Goal: Use online tool/utility: Utilize a website feature to perform a specific function

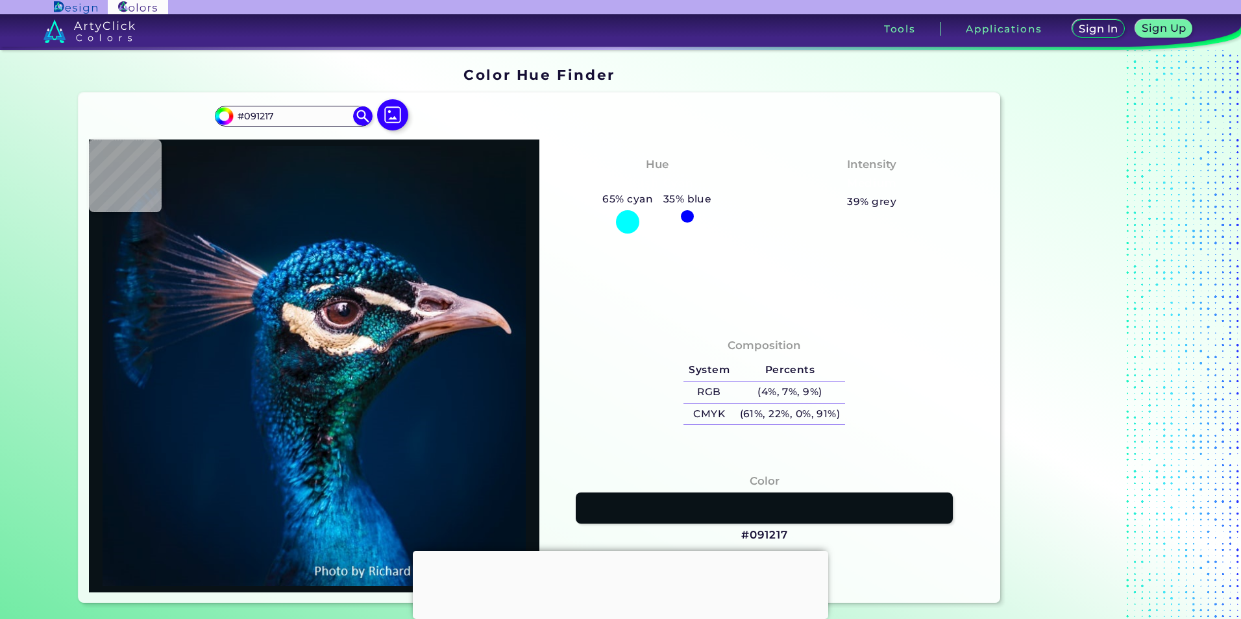
type input "#000000"
type input "#011120"
type input "#021222"
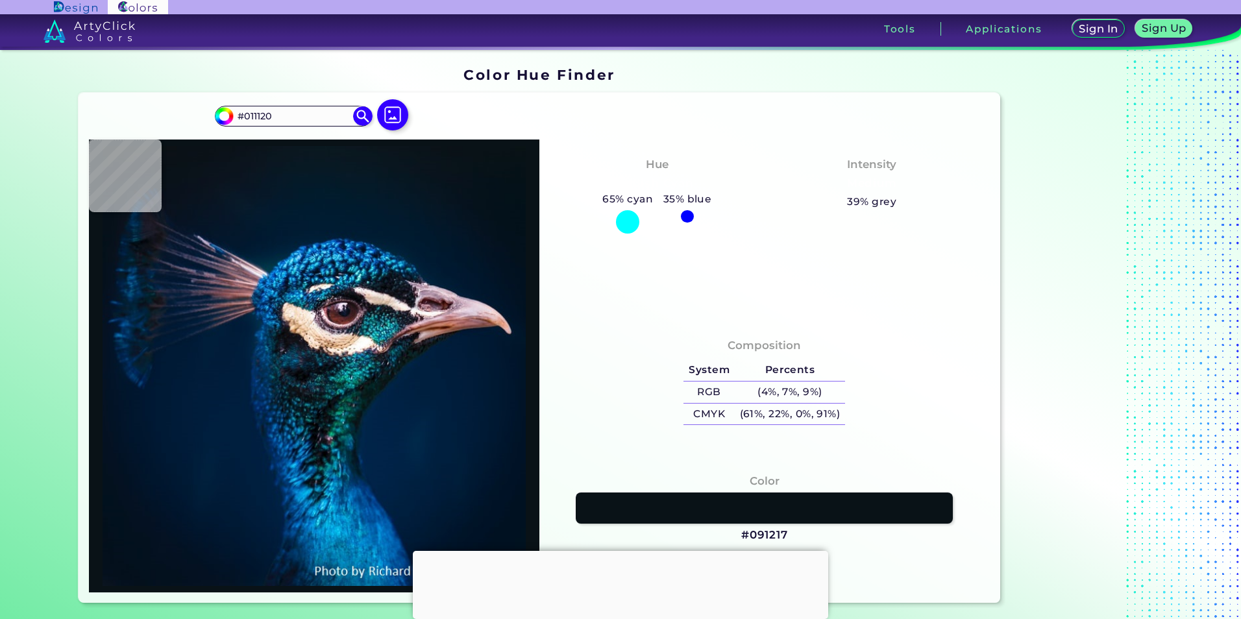
type input "#021222"
type input "#011224"
type input "#011325"
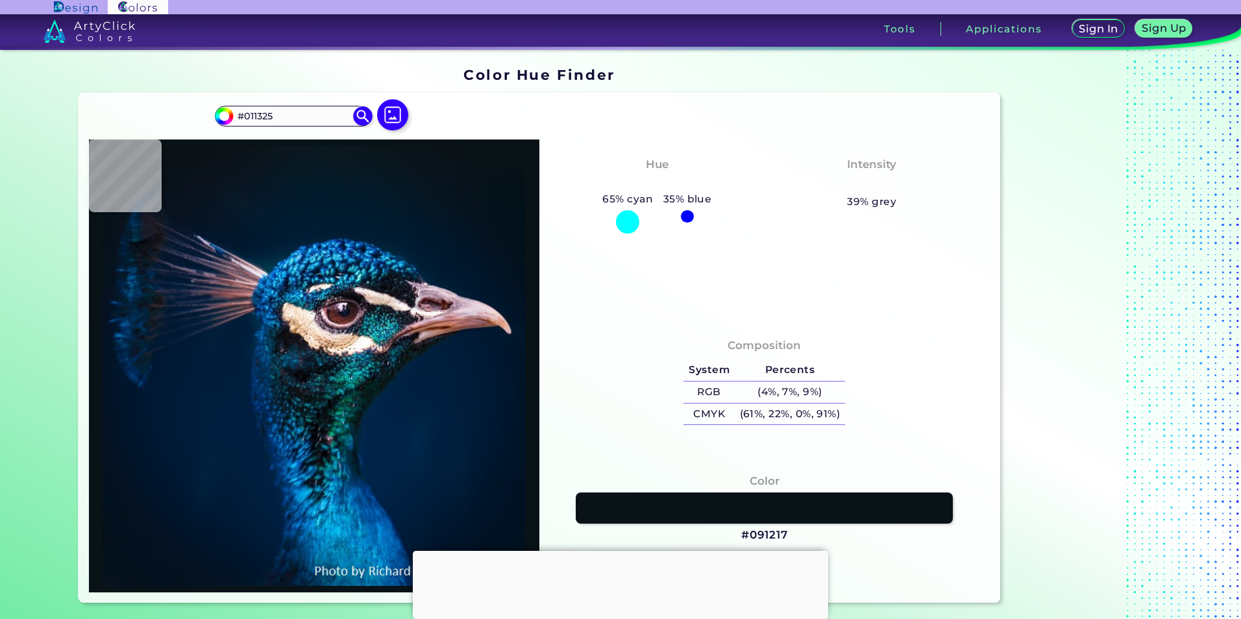
type input "#011327"
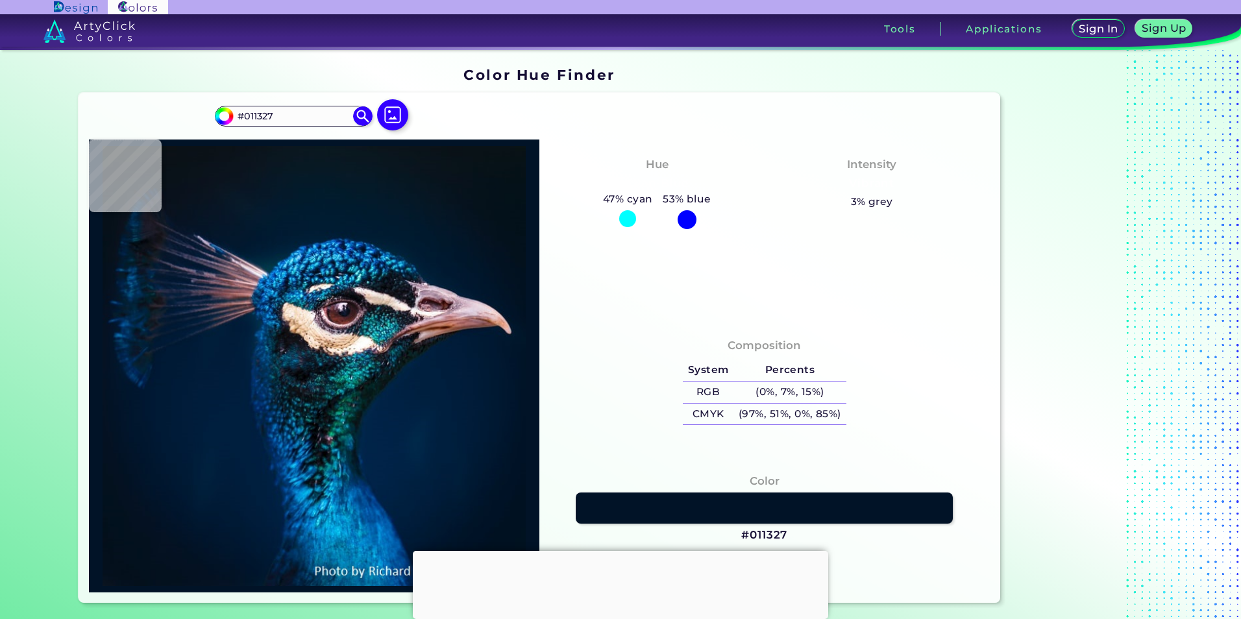
drag, startPoint x: 502, startPoint y: 297, endPoint x: 571, endPoint y: 247, distance: 85.4
click at [571, 247] on div "Hue Cyan-Blue 47% cyan 53% blue Intensity Vibrant 3% grey" at bounding box center [764, 230] width 450 height 181
type input "#041119"
type input "#04111a"
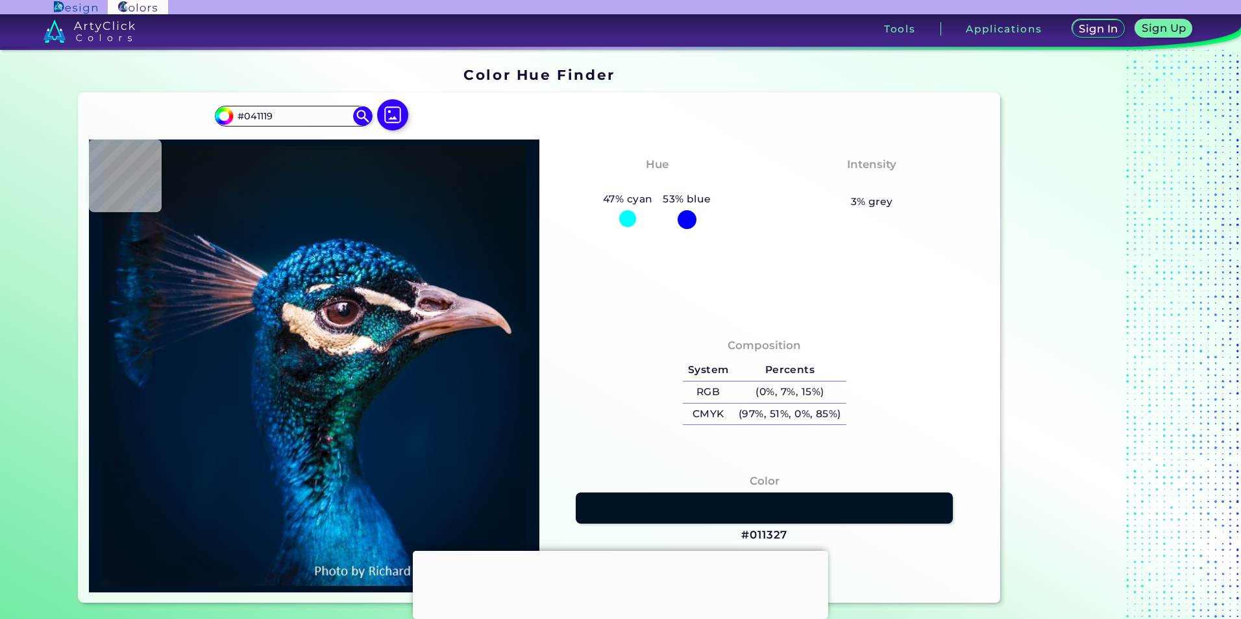
type input "#04111A"
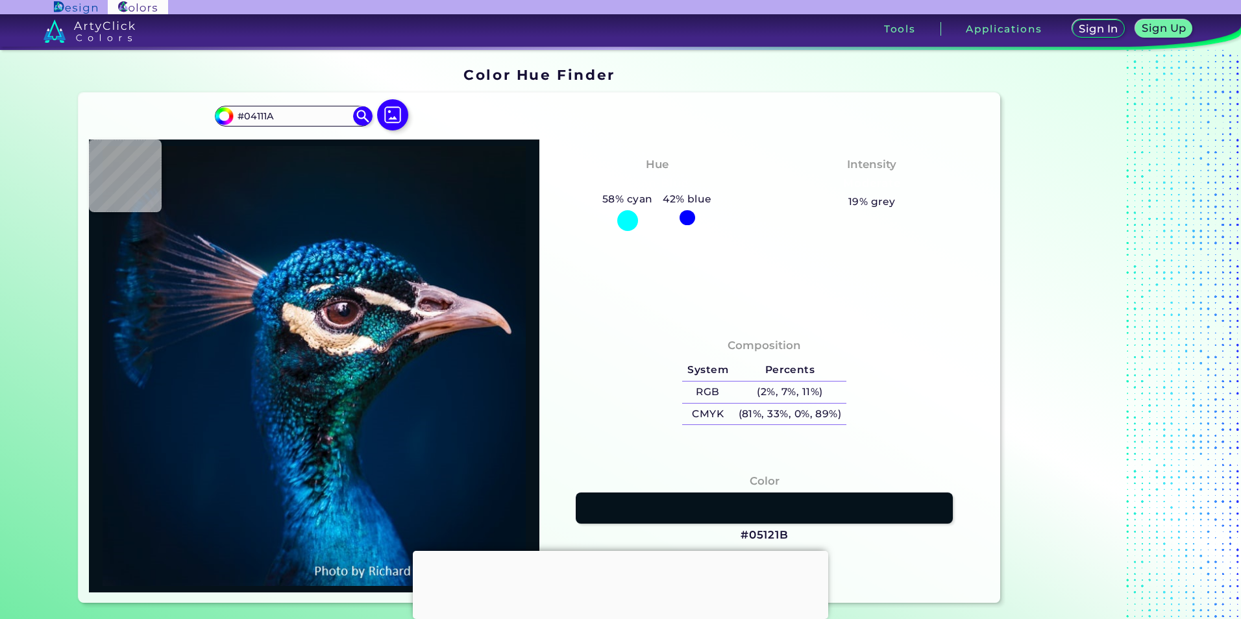
type input "#05121b"
type input "#05121B"
type input "#04121e"
type input "#04121E"
type input "#041320"
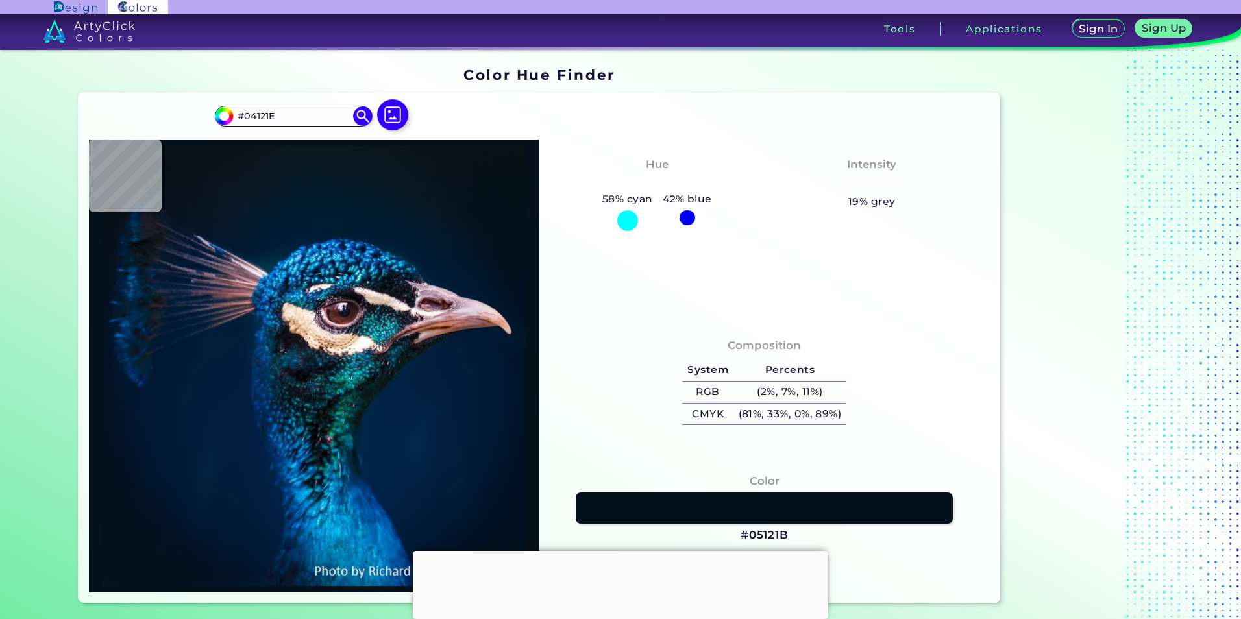
type input "#041320"
type input "#02162a"
type input "#02162A"
type input "#00192a"
type input "#00192A"
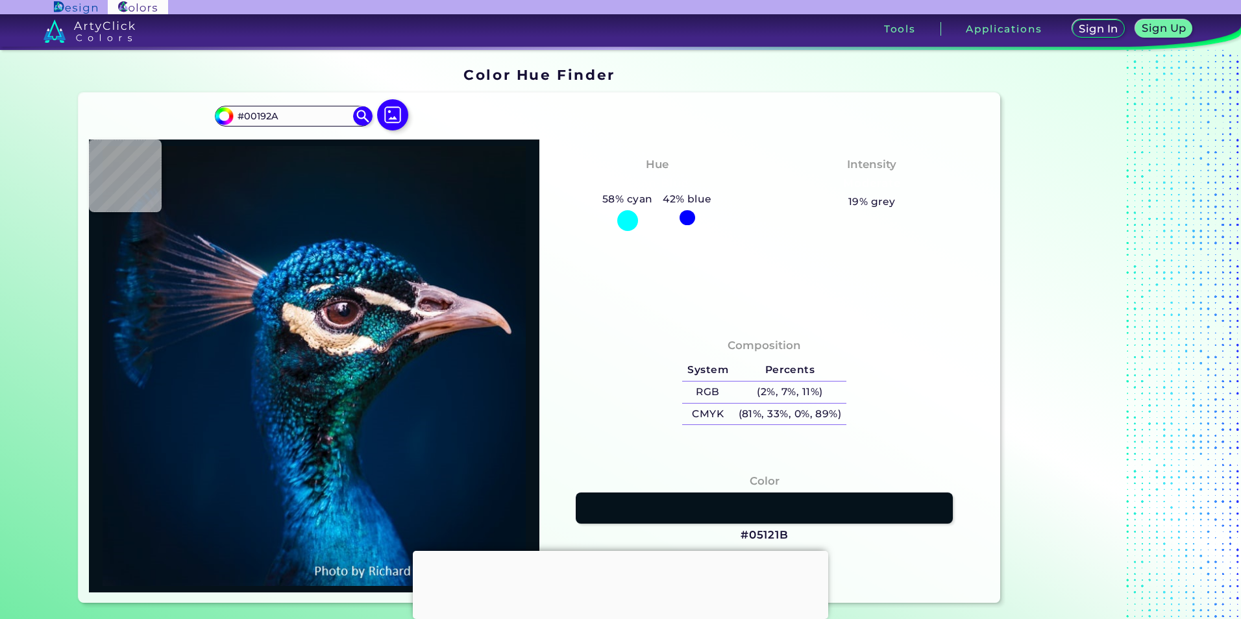
type input "#00192e"
type input "#00192E"
type input "#001a31"
type input "#001A31"
type input "#011d33"
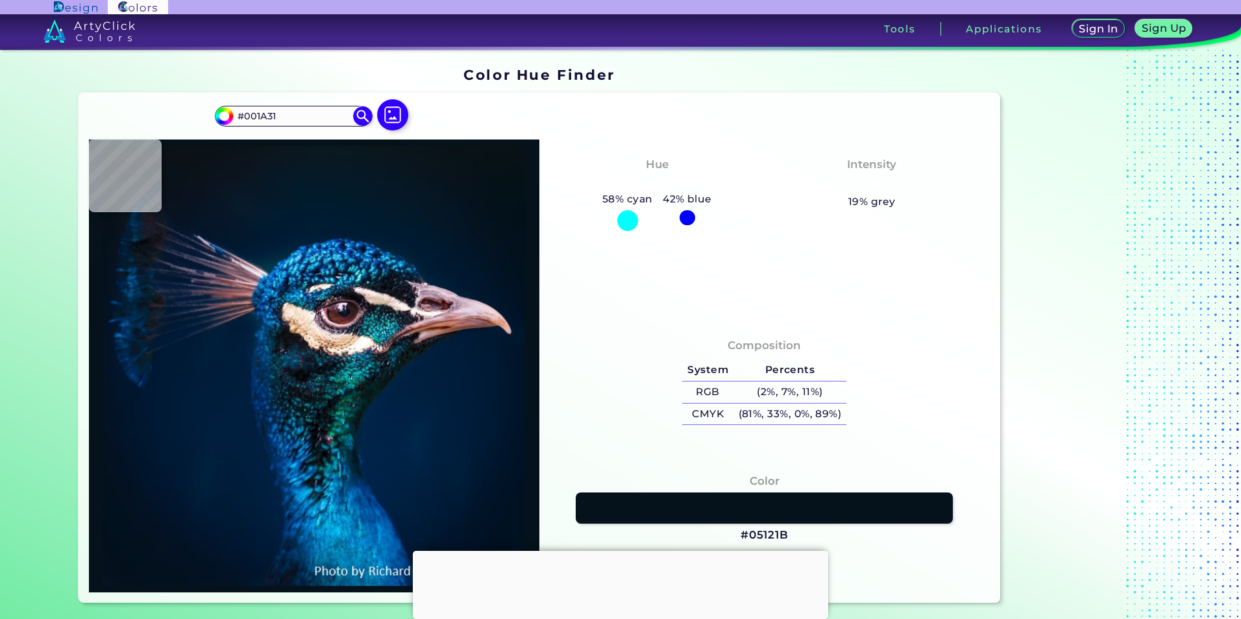
type input "#011D33"
type input "#00212f"
type input "#00212F"
type input "#012740"
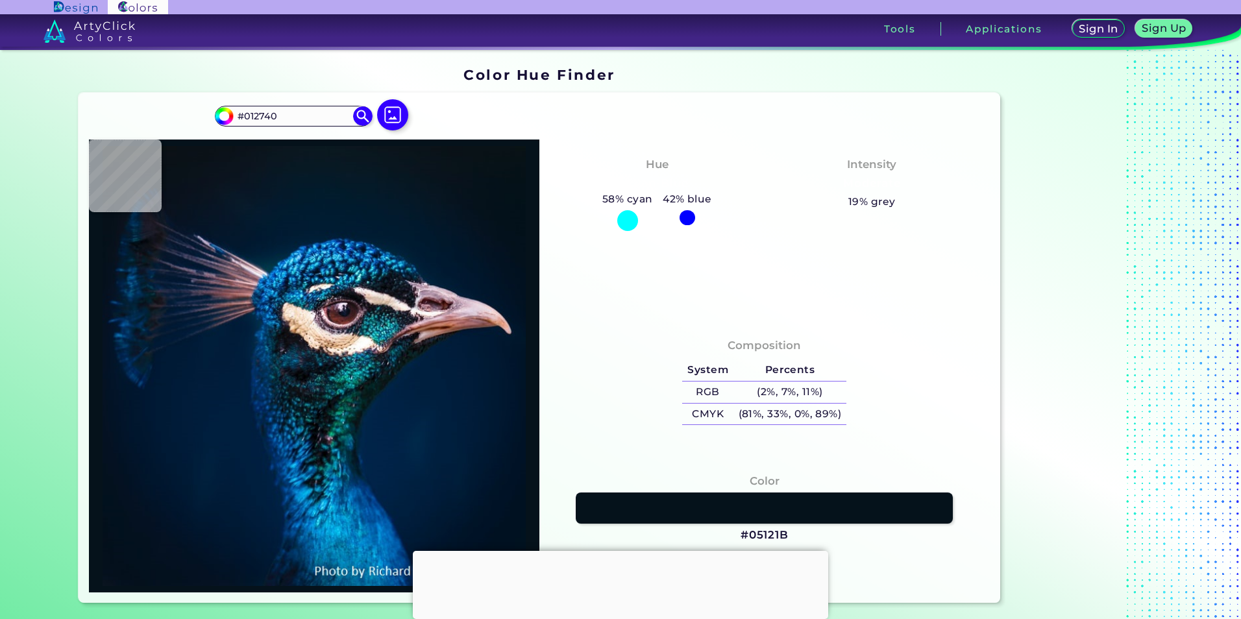
type input "#00284f"
type input "#00284F"
type input "#043865"
type input "#1480c0"
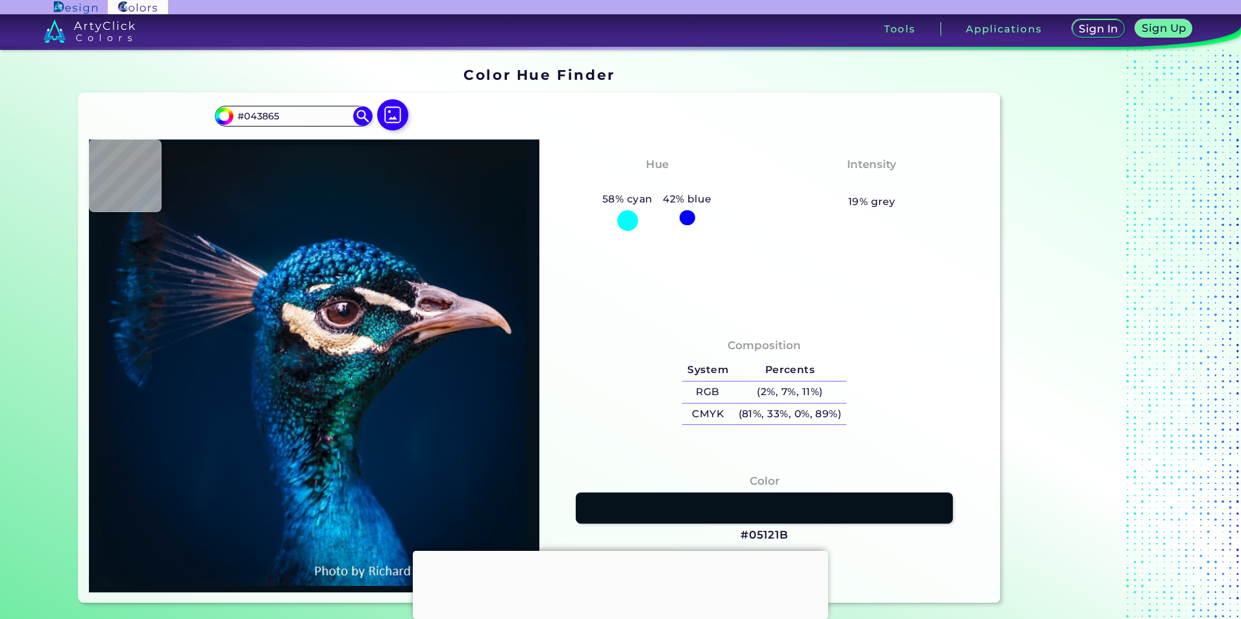
type input "#1480C0"
type input "#3ac2f3"
type input "#3AC2F3"
type input "#24b0de"
type input "#24B0DE"
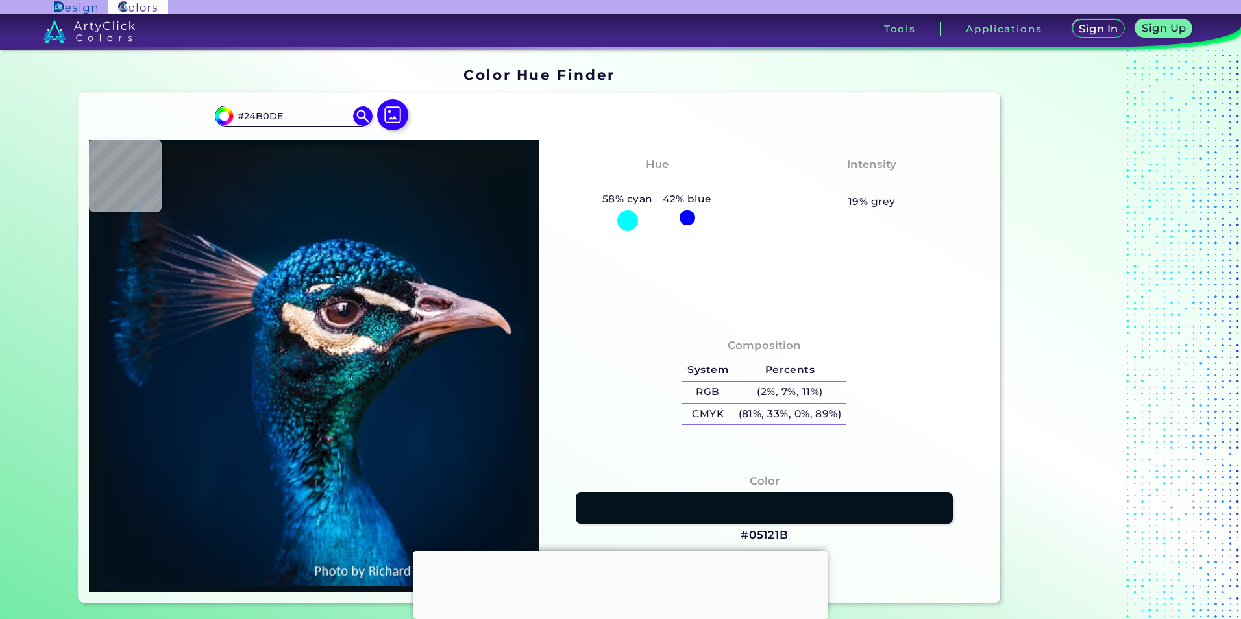
type input "#1ca8d4"
type input "#1CA8D4"
type input "#1aa1ce"
type input "#1AA1CE"
type input "#0e96c1"
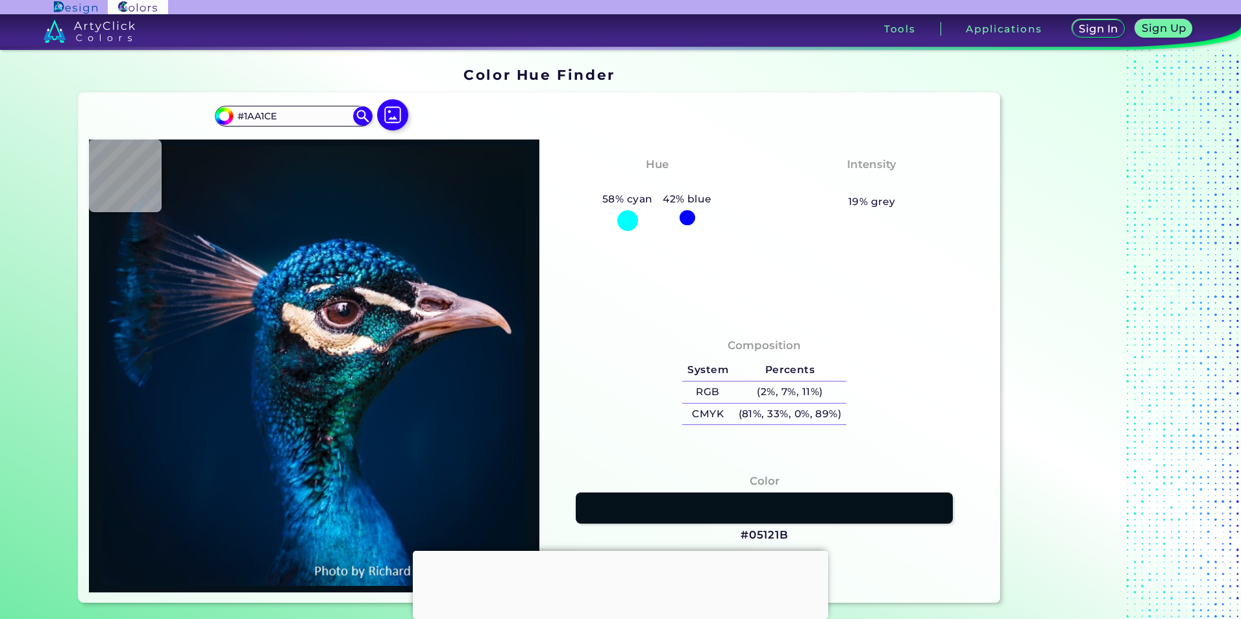
type input "#0E96C1"
type input "#11a0c6"
type input "#11A0C6"
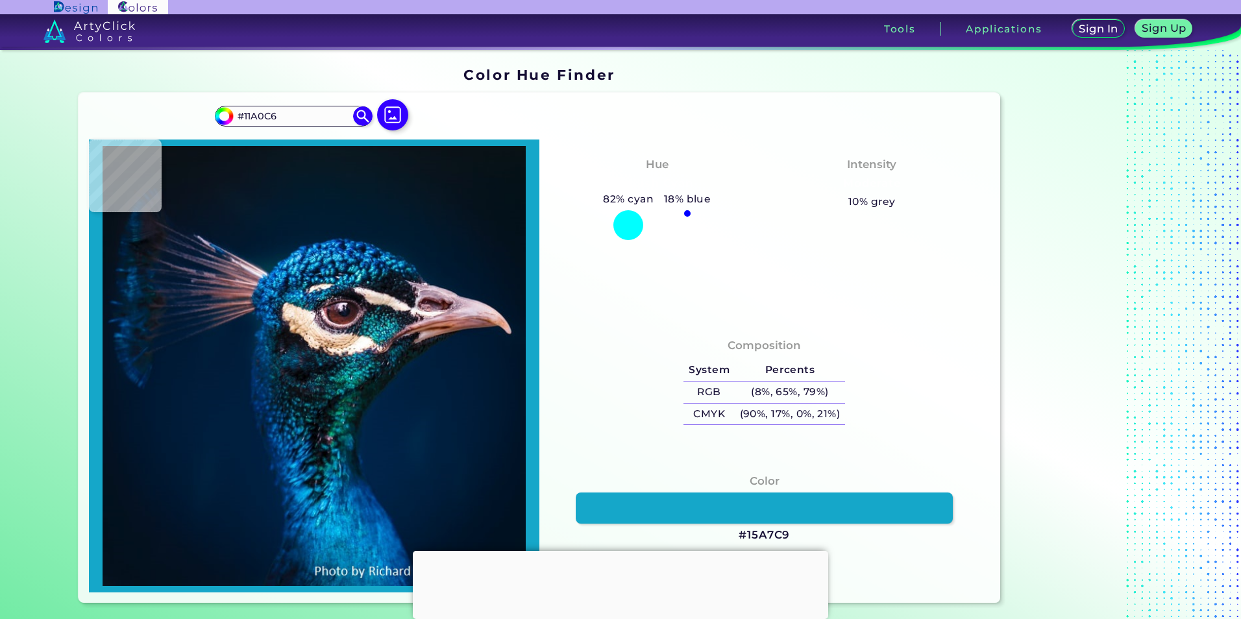
type input "#15a7c9"
type input "#15A7C9"
type input "#127597"
type input "#003459"
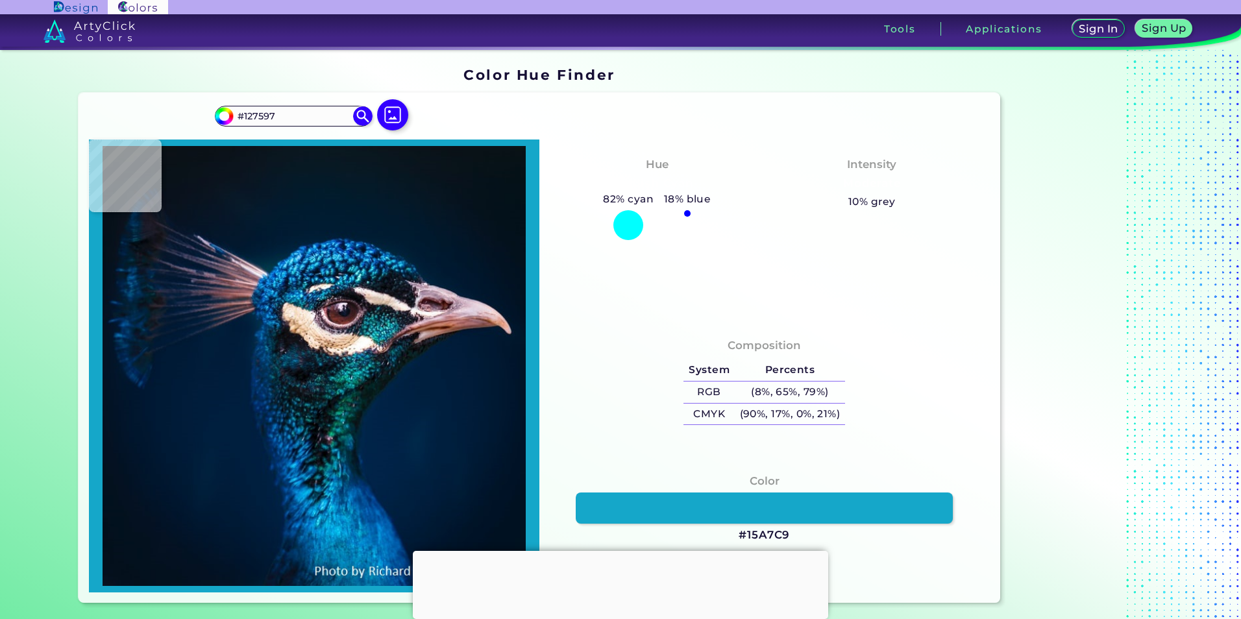
type input "#003459"
type input "#0e6299"
type input "#0E6299"
type input "#002238"
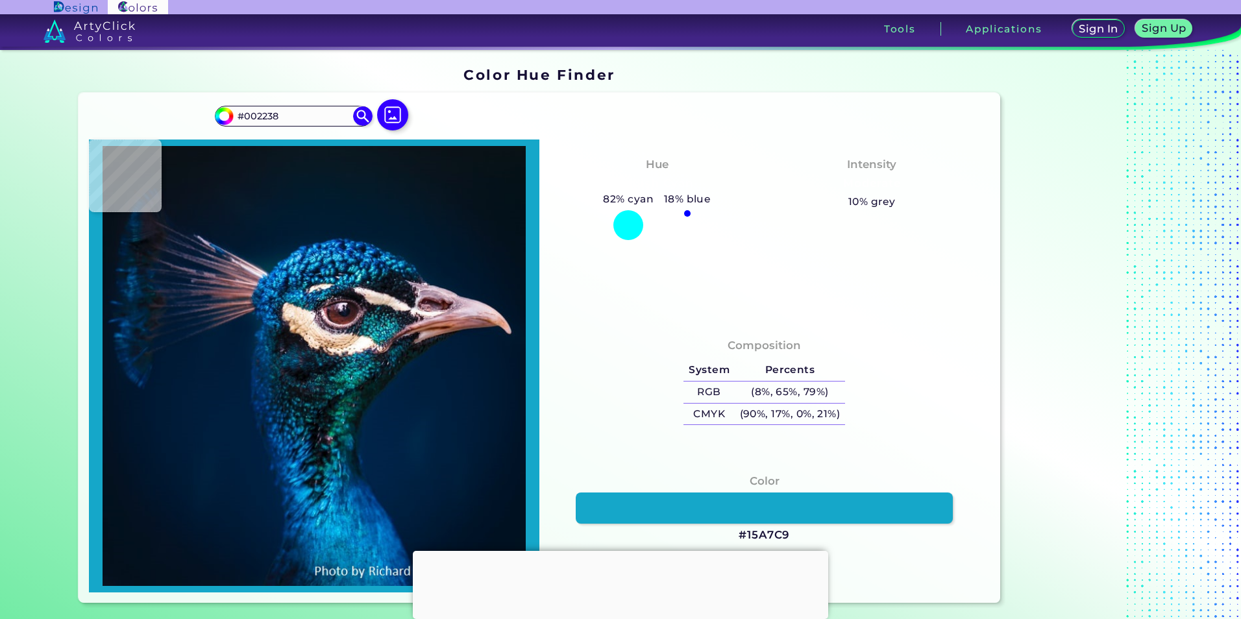
type input "#001d35"
type input "#001D35"
type input "#001b30"
type input "#001B30"
type input "#02182d"
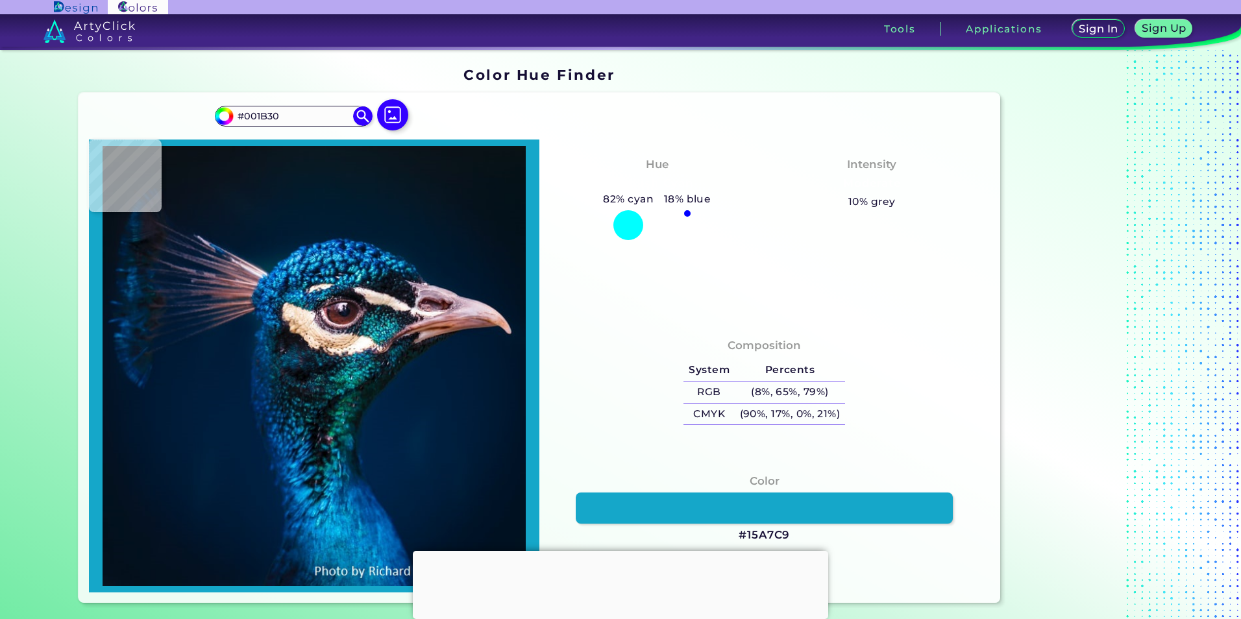
type input "#02182D"
type input "#051625"
type input "#06131c"
type input "#06131C"
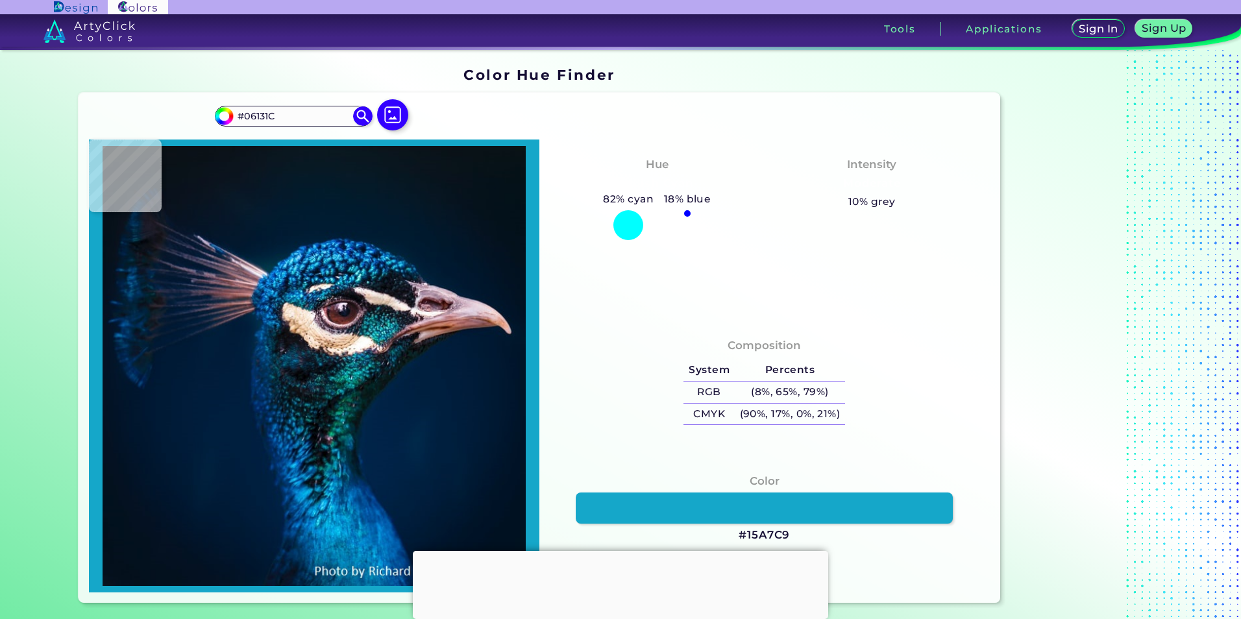
type input "#081116"
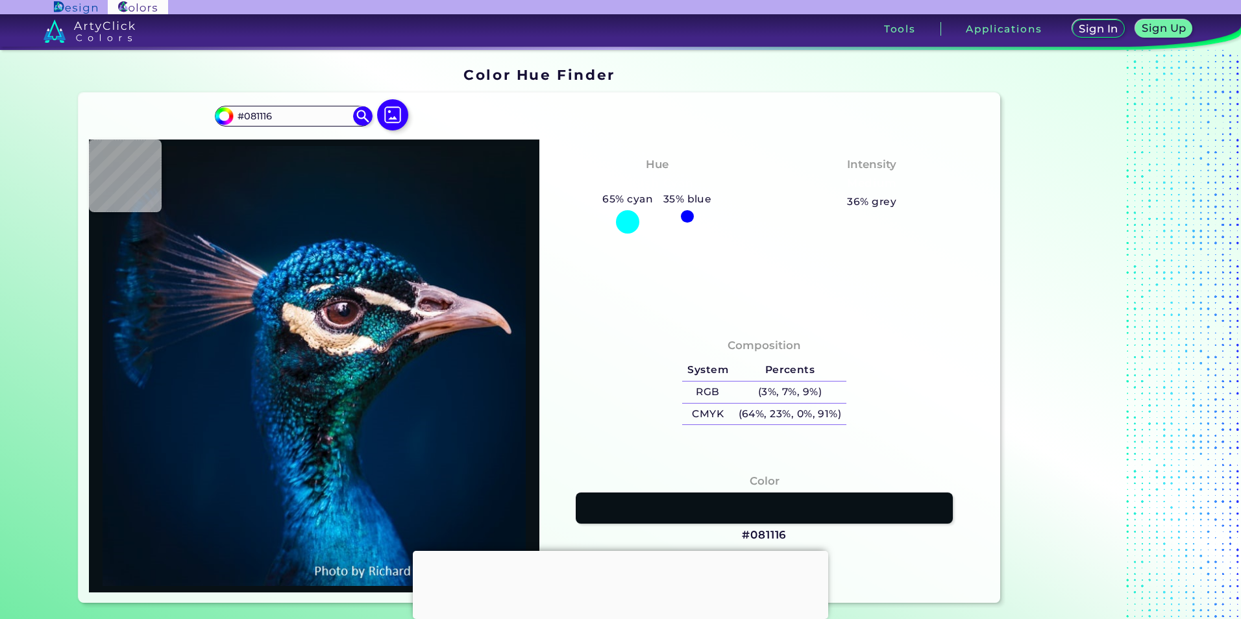
type input "#137db1"
type input "#137DB1"
type input "#1da0ce"
type input "#1DA0CE"
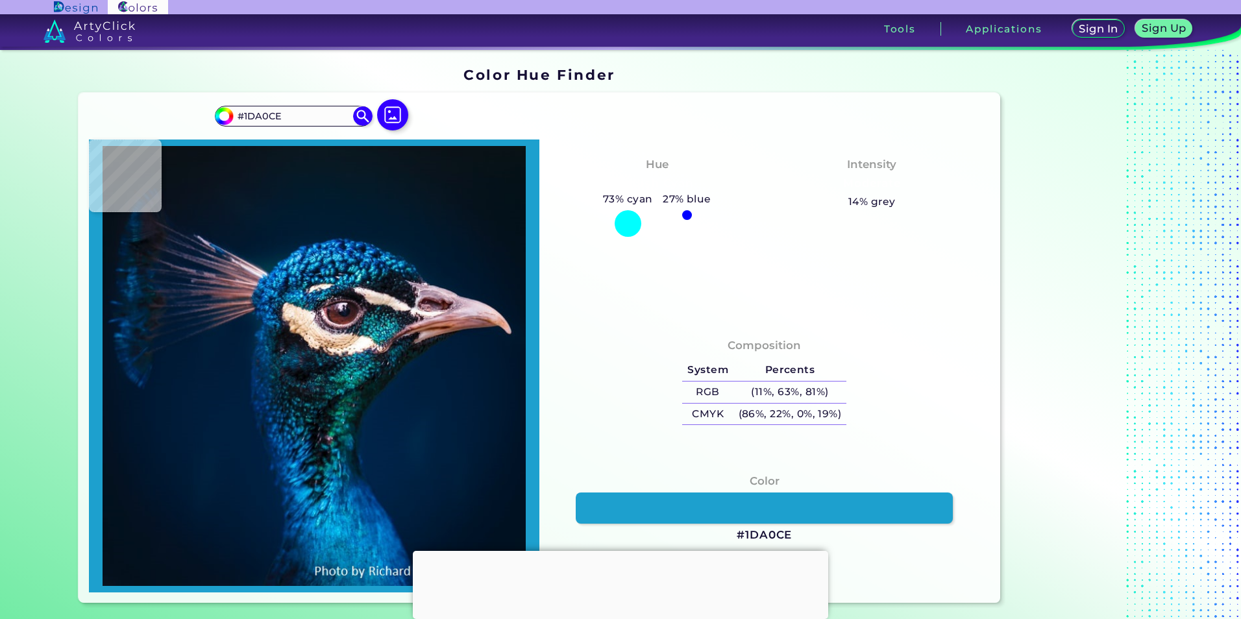
type input "#4bd2f6"
type input "#4BD2F6"
type input "#168cb8"
type input "#168CB8"
type input "#084d7e"
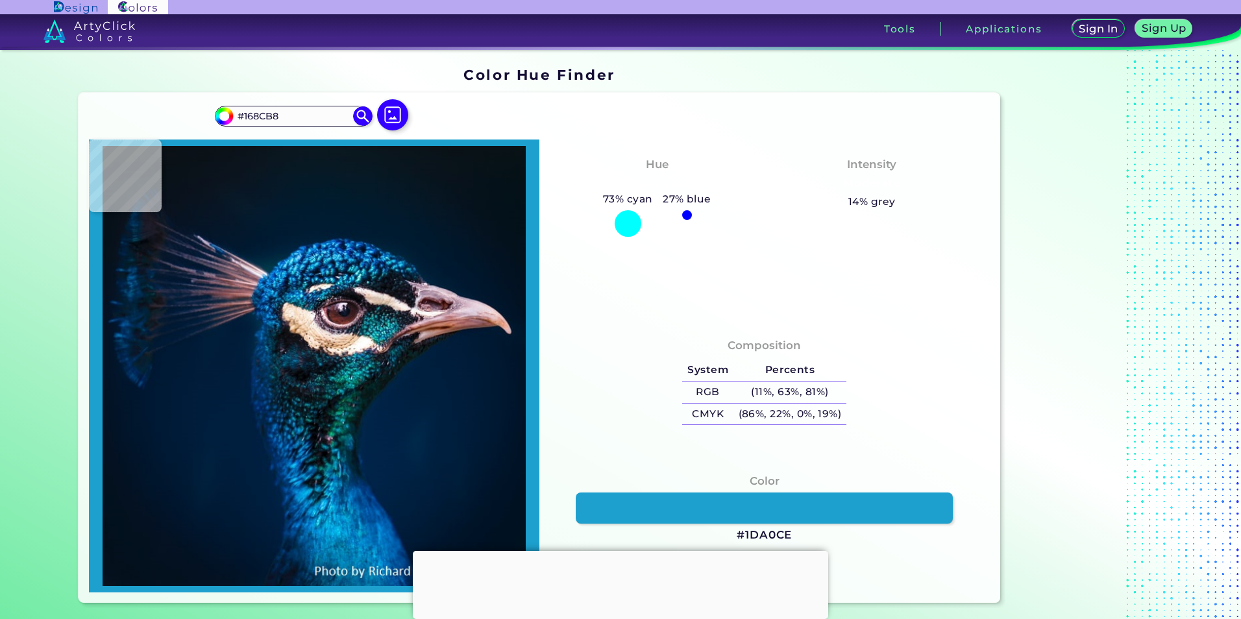
type input "#084D7E"
type input "#012048"
type input "#001d42"
type input "#001D42"
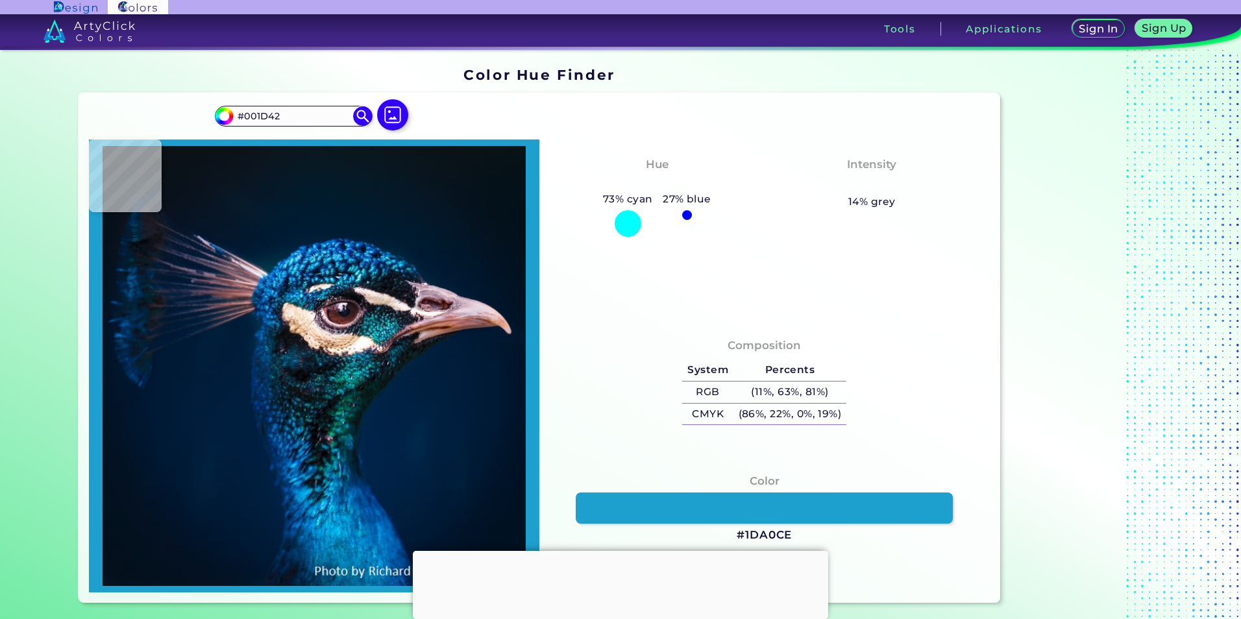
type input "#00173b"
type input "#00173B"
type input "#022a54"
type input "#022A54"
type input "#0894d5"
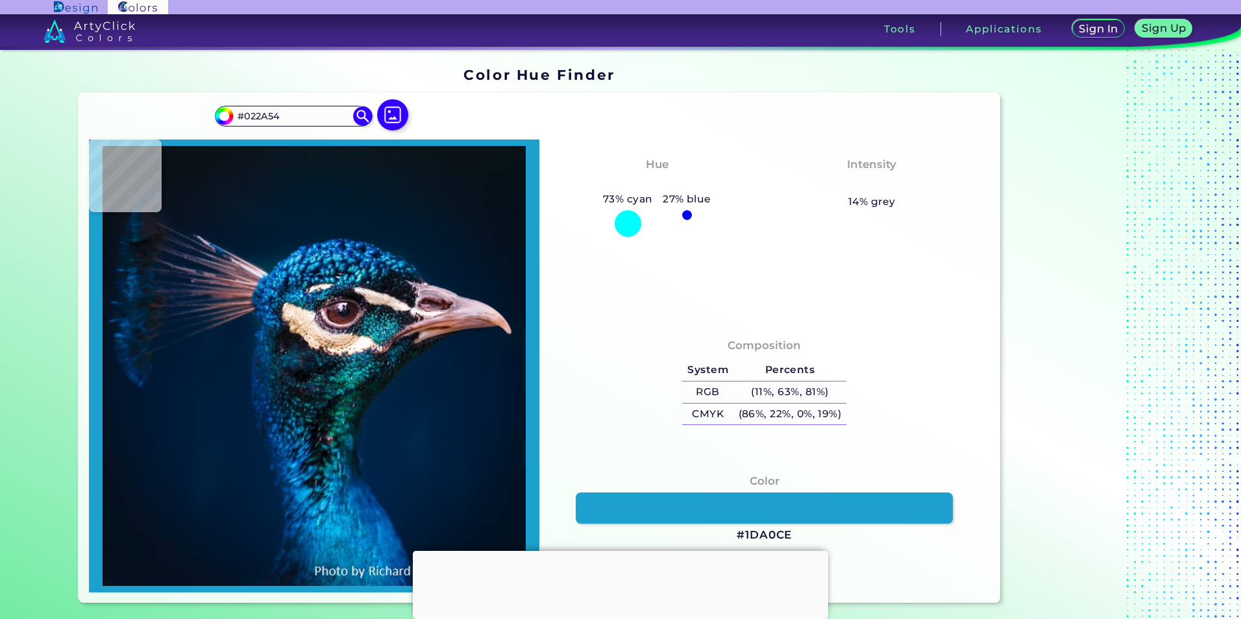
type input "#0894D5"
type input "#13589f"
type input "#13589F"
type input "#001c31"
type input "#001C31"
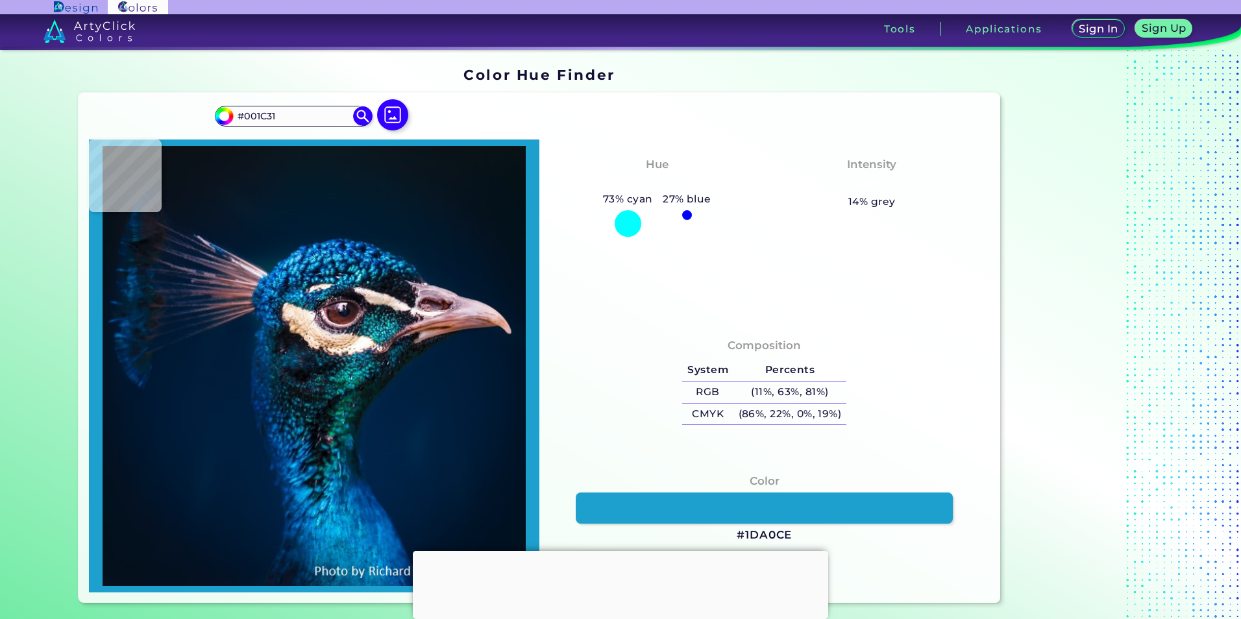
type input "#001b2e"
type input "#001B2E"
type input "#021c2d"
type input "#021C2D"
type input "#031a29"
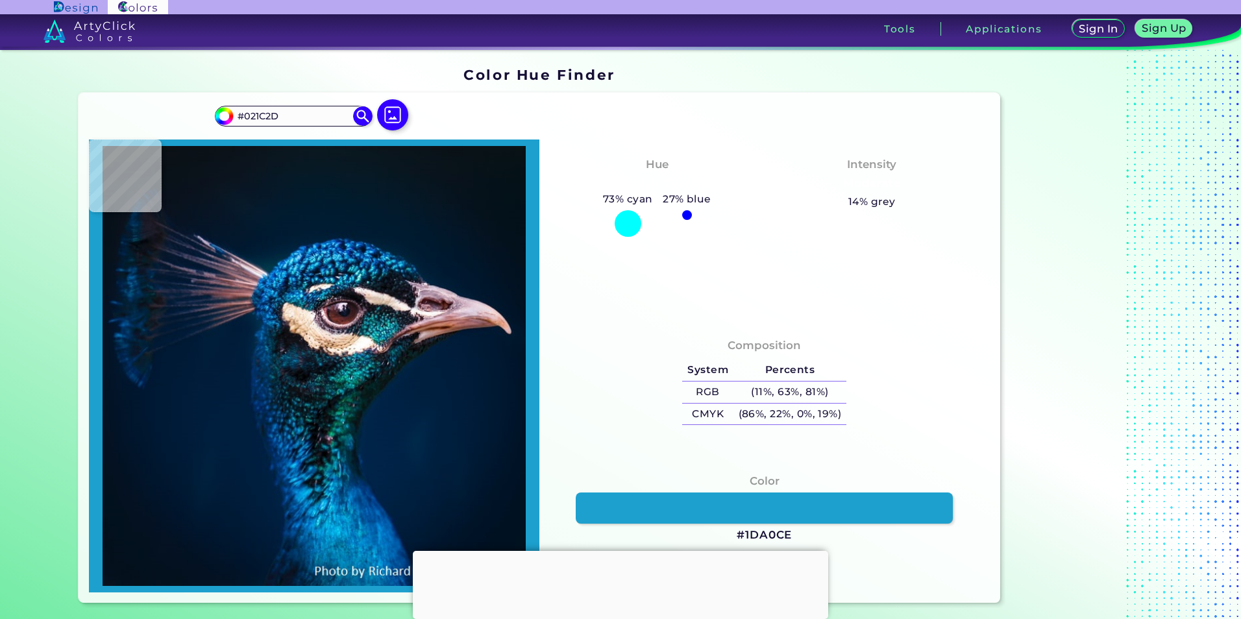
type input "#031A29"
type input "#041a27"
type input "#041A27"
type input "#071927"
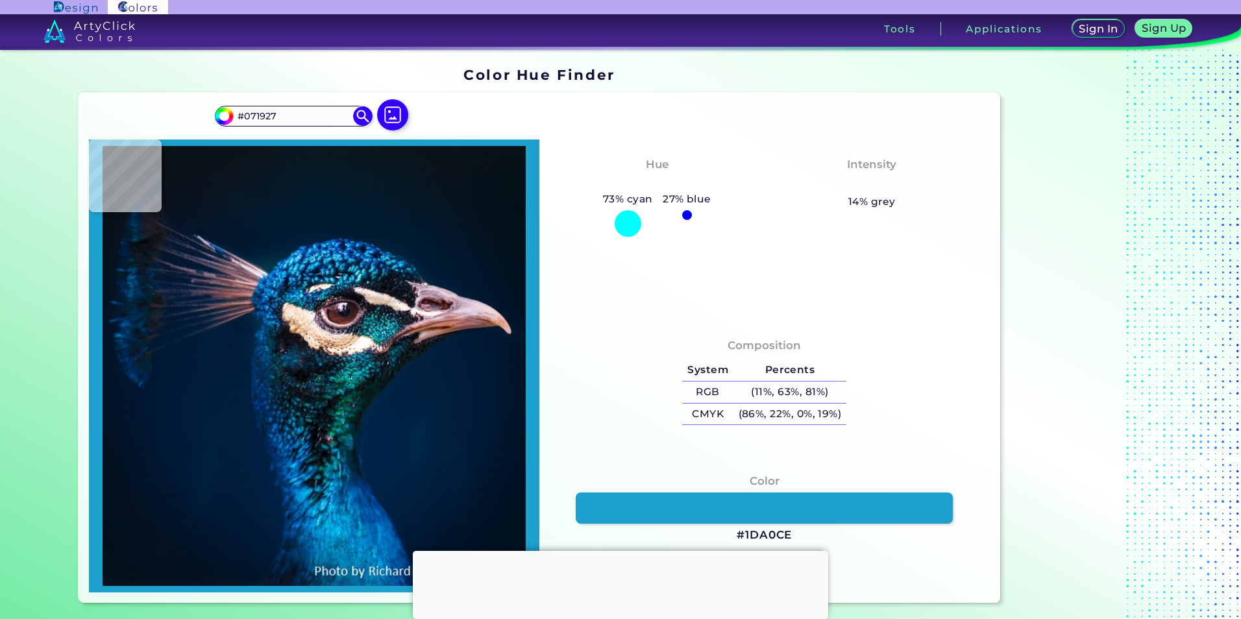
type input "#071925"
type input "#081921"
type input "#0a1821"
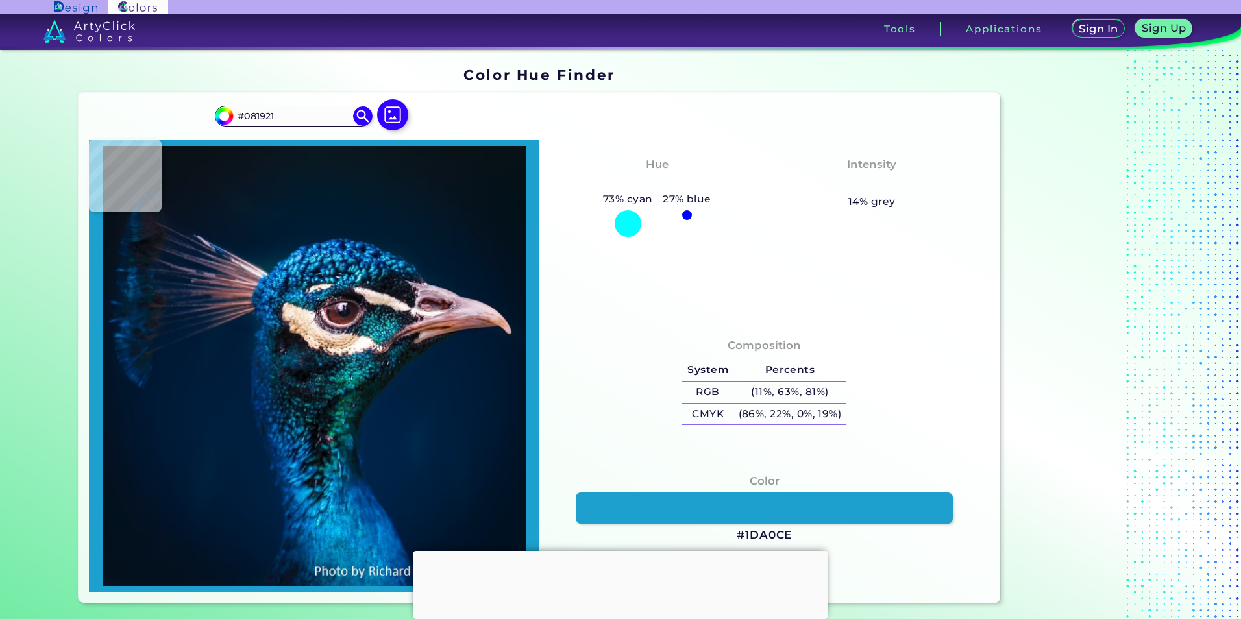
type input "#0A1821"
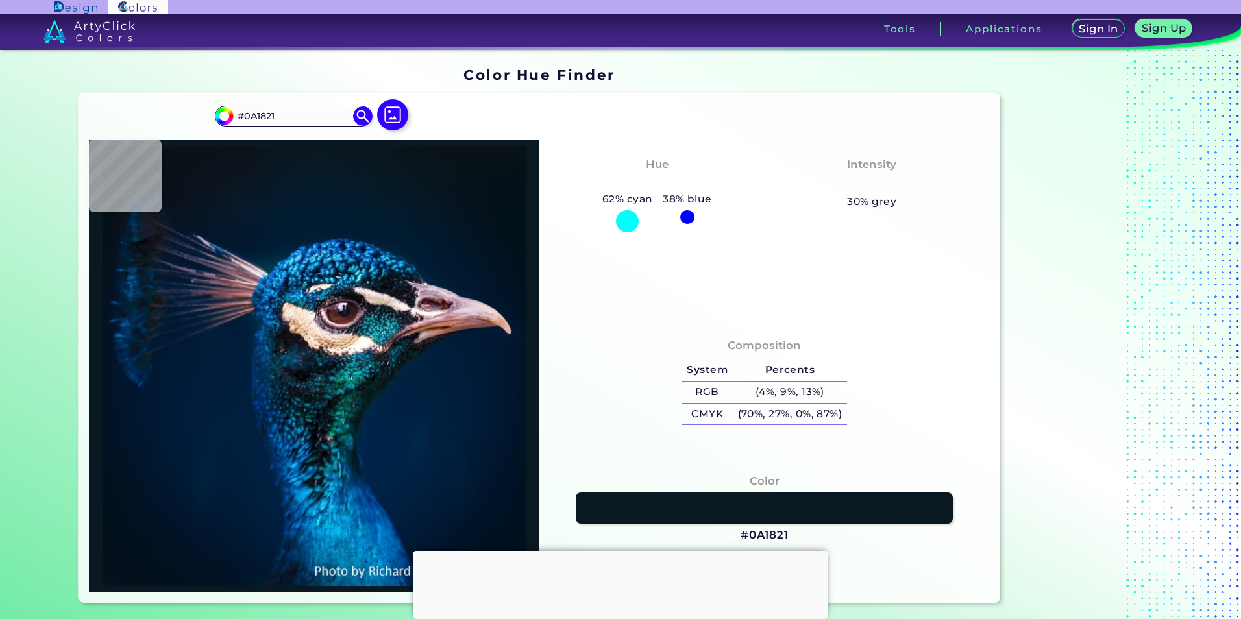
type input "#0a1920"
type input "#0A1920"
type input "#0b151c"
type input "#0B151C"
type input "#0b151e"
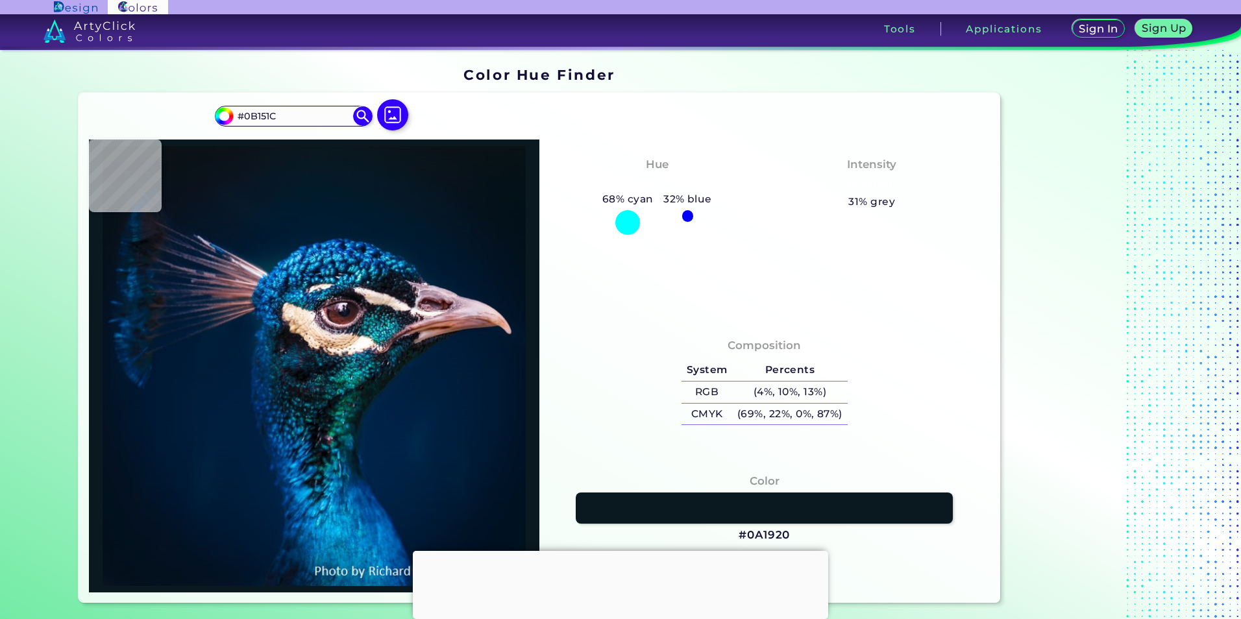
type input "#0B151E"
type input "#09161e"
type input "#09161E"
type input "#08161e"
type input "#08161E"
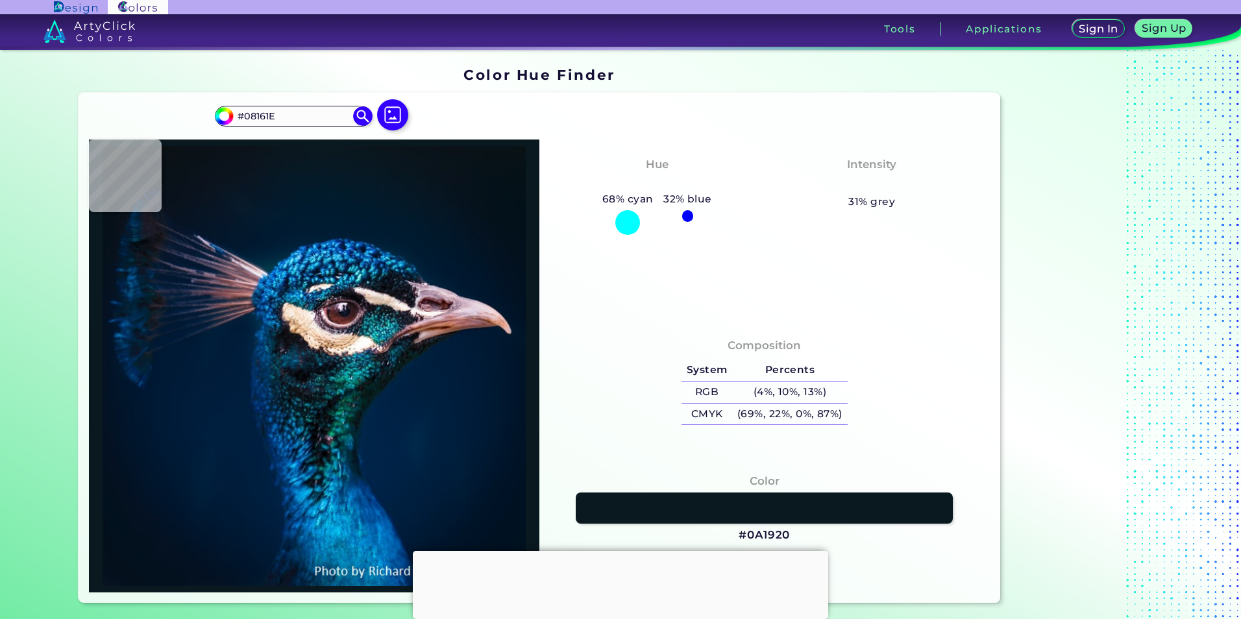
type input "#08171e"
type input "#08171E"
type input "#091720"
type input "#09181f"
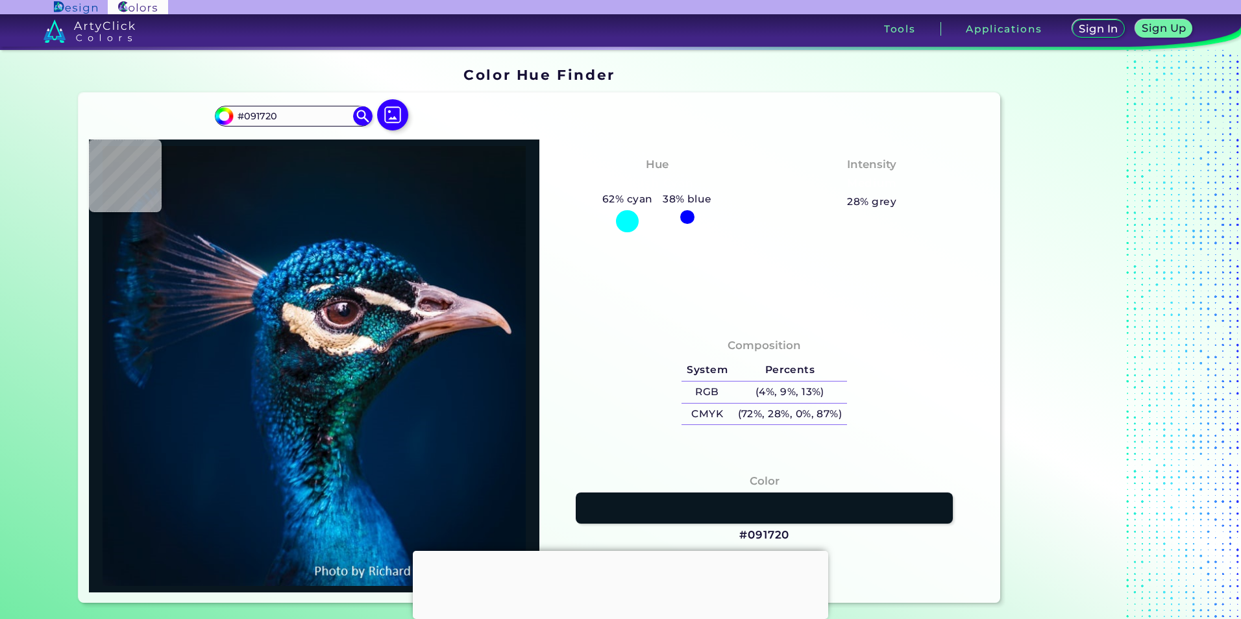
type input "#09181F"
type input "#09161e"
type input "#09161E"
type input "#0b151e"
type input "#0B151E"
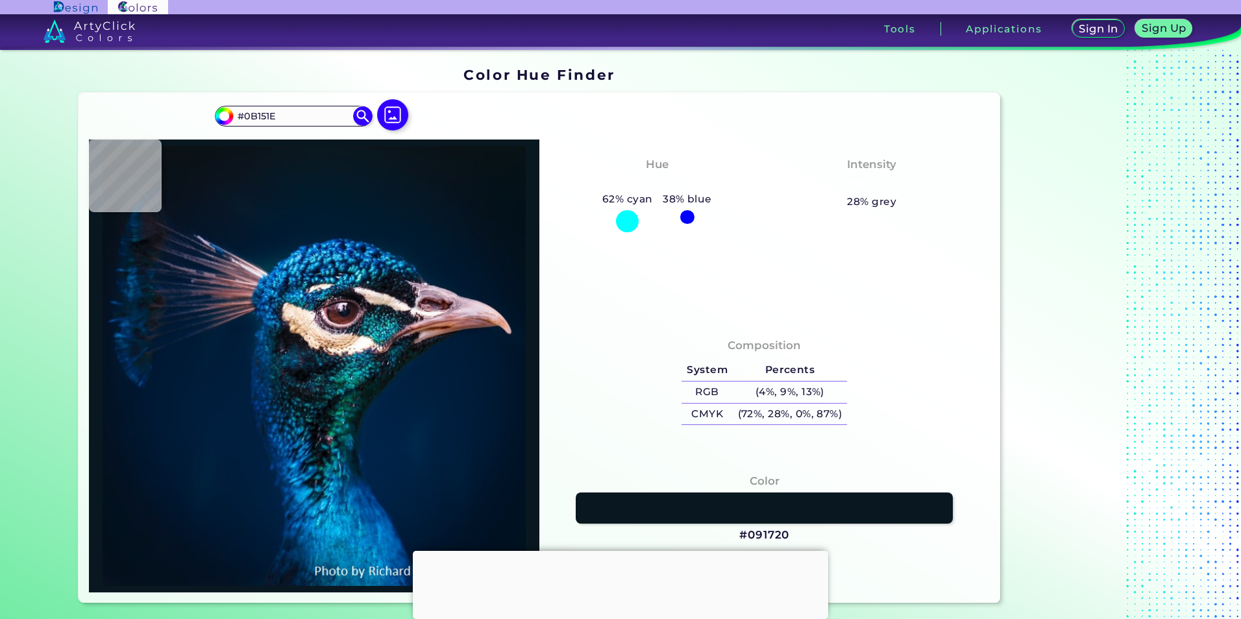
type input "#0b161c"
type input "#0B161C"
type input "#0c151c"
type input "#0C151C"
type input "#0b141b"
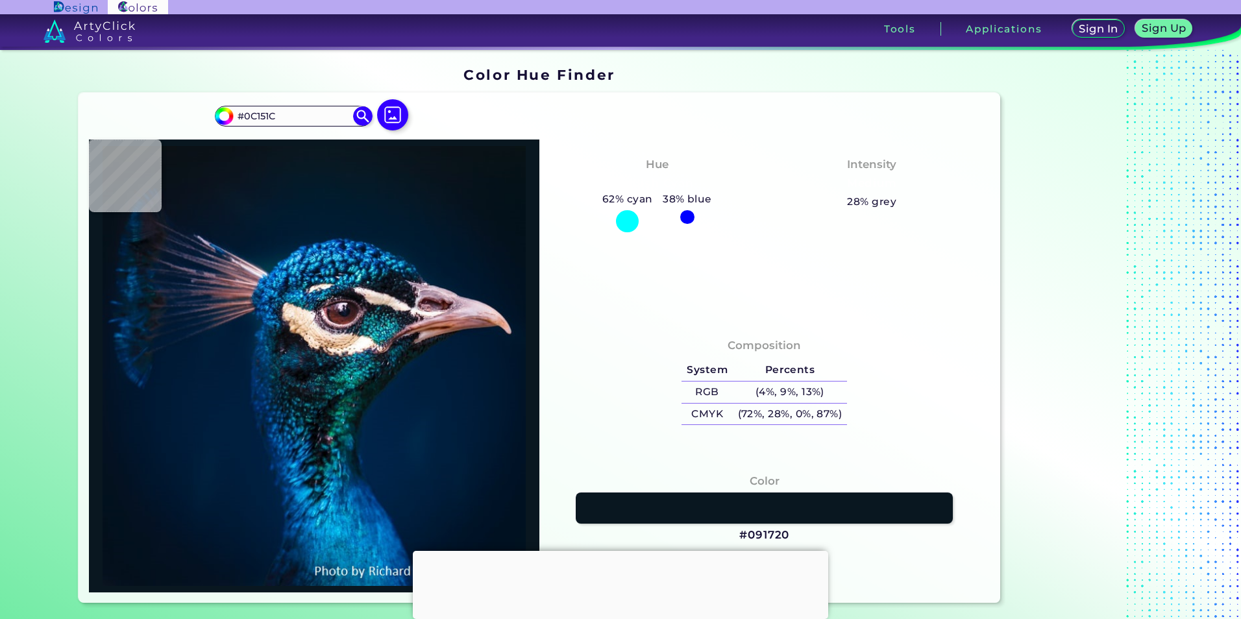
type input "#0B141B"
click at [392, 124] on img at bounding box center [393, 115] width 38 height 38
click at [0, 0] on input "file" at bounding box center [0, 0] width 0 height 0
type input "#fe2b00"
type input "#FE2B00"
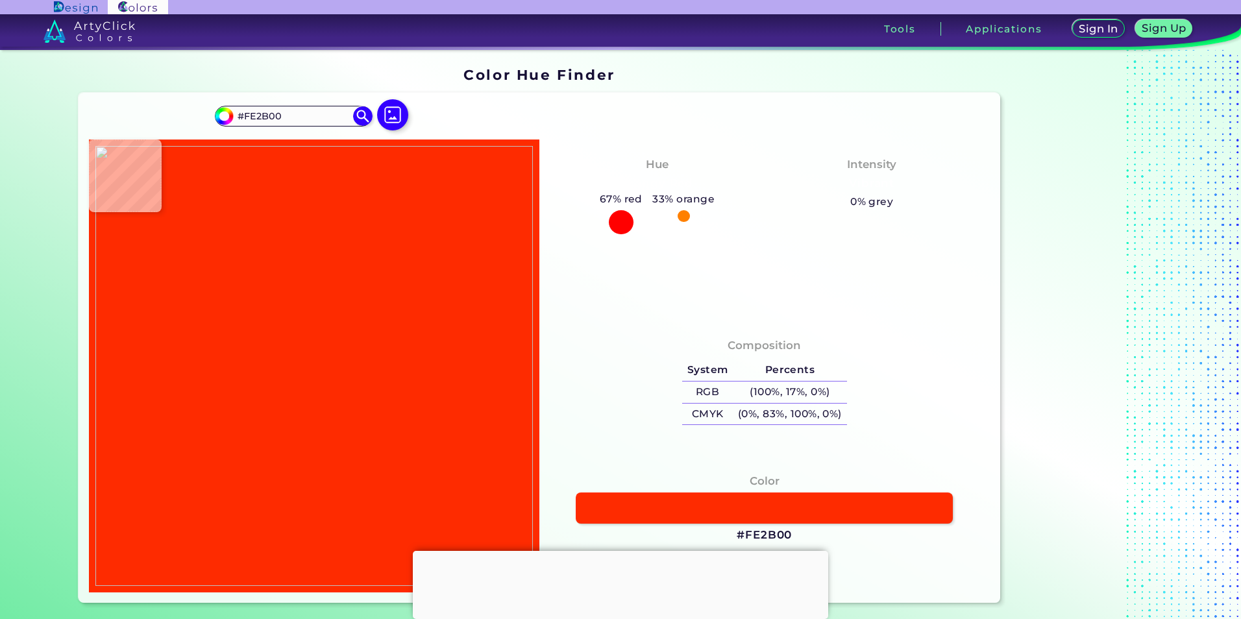
click at [369, 291] on img at bounding box center [313, 366] width 437 height 440
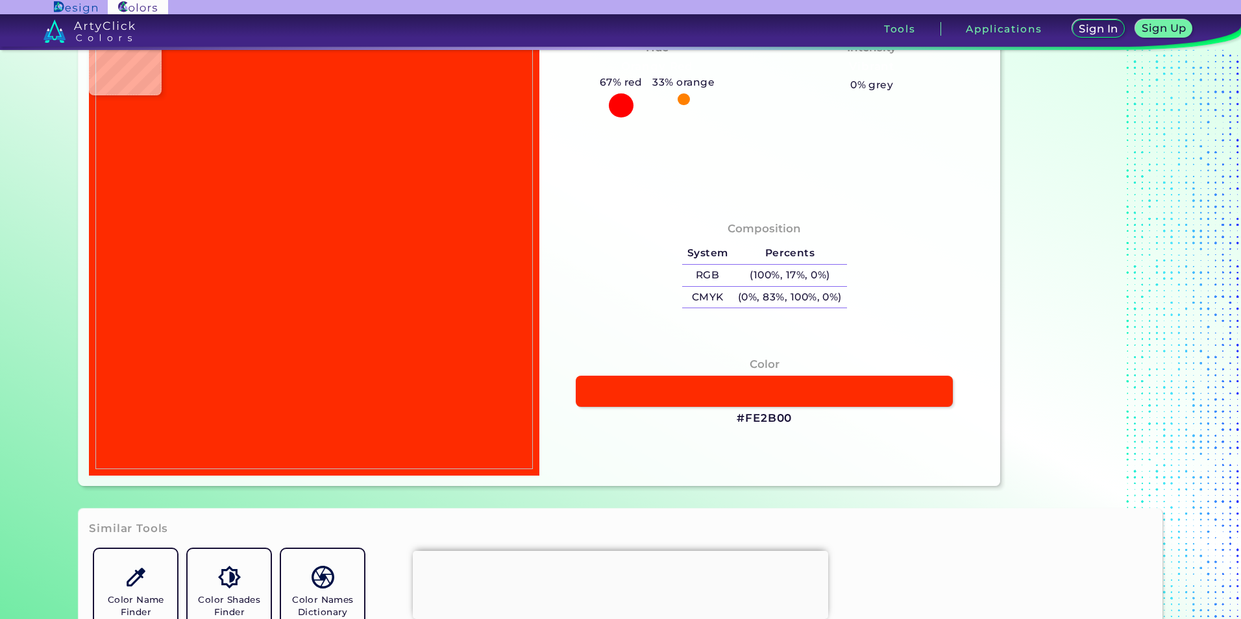
scroll to position [130, 0]
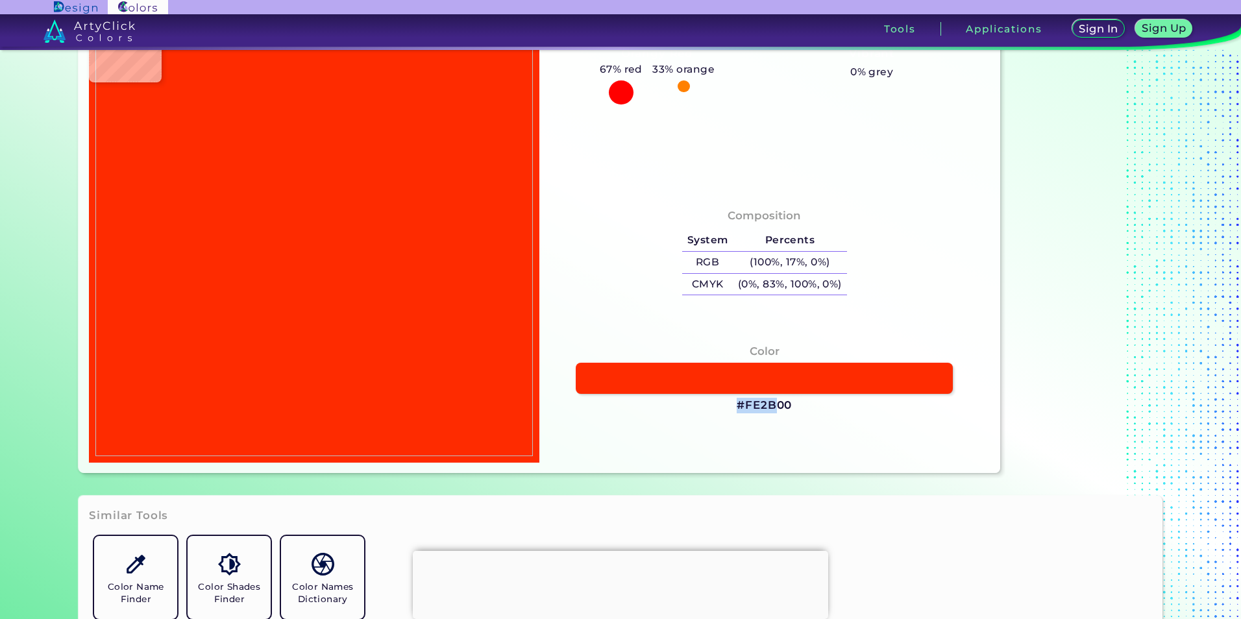
drag, startPoint x: 794, startPoint y: 402, endPoint x: 770, endPoint y: 407, distance: 23.8
click at [770, 407] on div "Color #FE2B00" at bounding box center [765, 379] width 430 height 84
drag, startPoint x: 770, startPoint y: 407, endPoint x: 789, endPoint y: 408, distance: 18.2
click at [788, 408] on h3 "#FE2B00" at bounding box center [764, 406] width 55 height 16
drag, startPoint x: 783, startPoint y: 407, endPoint x: 746, endPoint y: 410, distance: 37.7
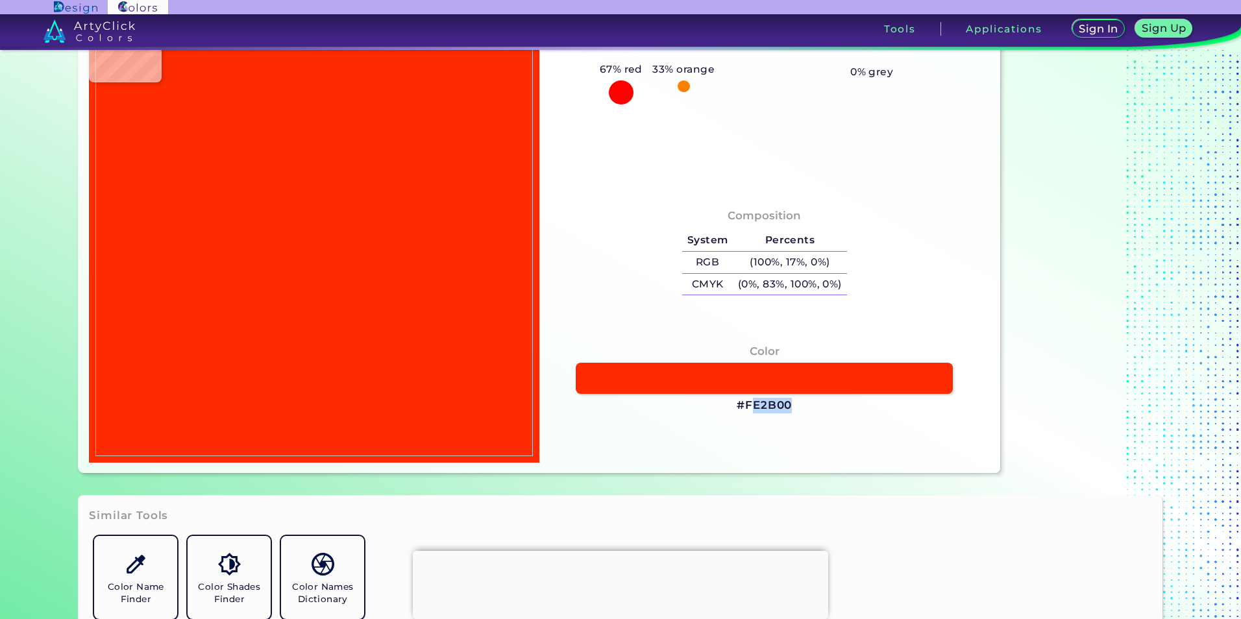
click at [746, 408] on h3 "#FE2B00" at bounding box center [764, 406] width 55 height 16
copy h3 "E2B00"
click at [946, 462] on div "Composition System Percents RGB (100%, 17%, 0%) CMYK (0%, 83%, 100%, 0%)" at bounding box center [764, 327] width 450 height 272
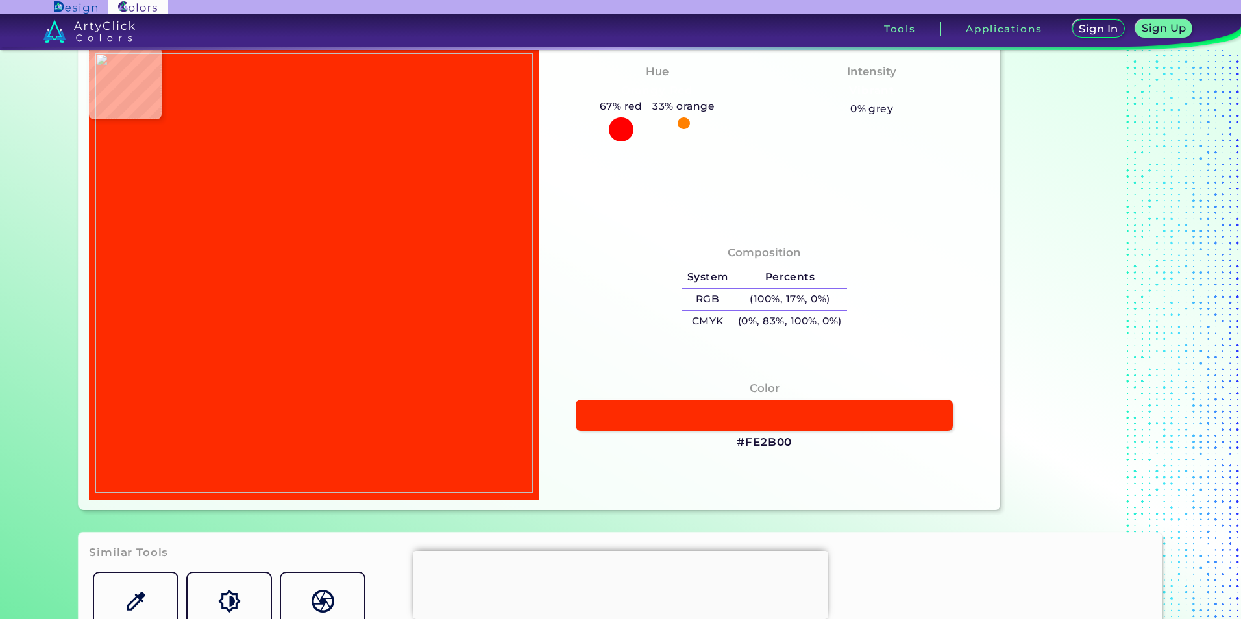
scroll to position [0, 0]
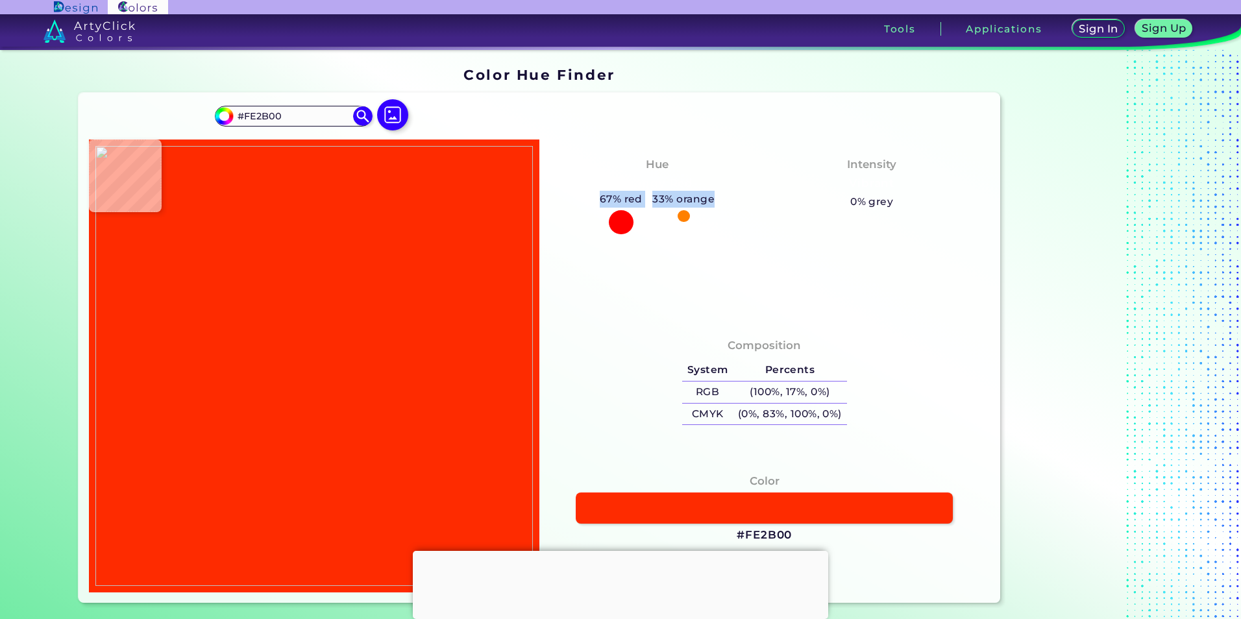
drag, startPoint x: 607, startPoint y: 194, endPoint x: 713, endPoint y: 188, distance: 106.6
click at [713, 188] on div "Hue Orangy Red 67% red 33% orange" at bounding box center [657, 195] width 215 height 90
drag, startPoint x: 713, startPoint y: 188, endPoint x: 746, endPoint y: 254, distance: 74.0
click at [746, 254] on div "Hue Orangy Red 67% red 33% orange Intensity Vibrant 0% grey" at bounding box center [764, 230] width 450 height 181
click at [732, 258] on div "Hue Orangy Red 67% red 33% orange Intensity Vibrant 0% grey" at bounding box center [764, 230] width 450 height 181
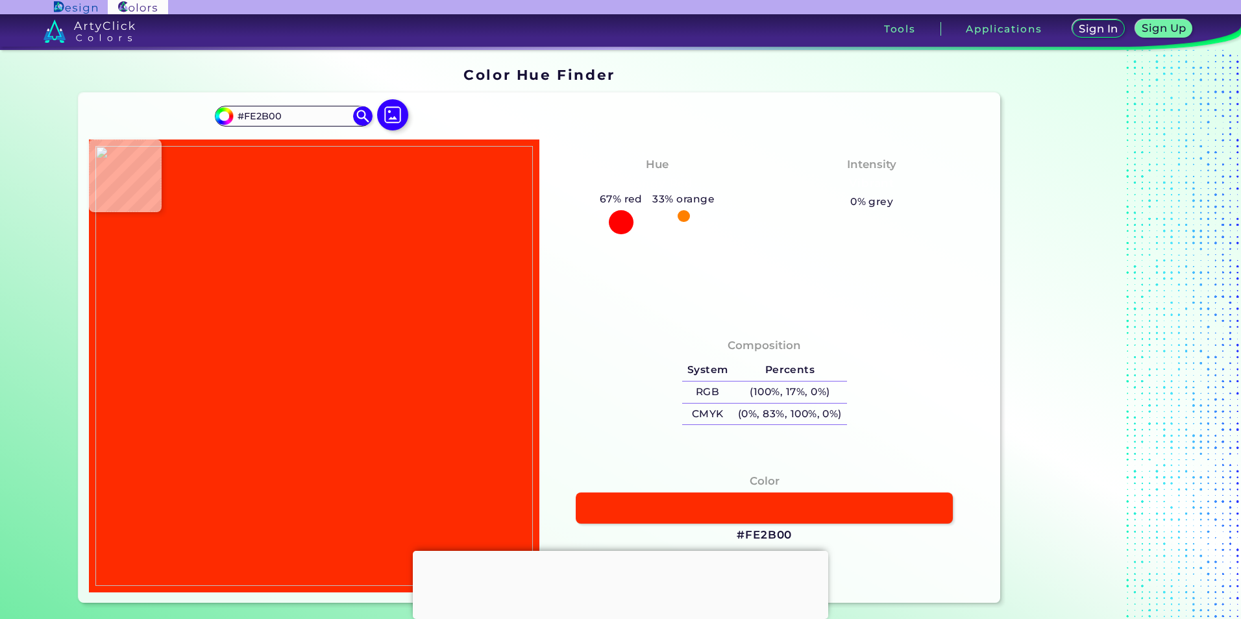
click at [643, 277] on div "Hue Orangy Red 67% red 33% orange Intensity Vibrant 0% grey" at bounding box center [764, 230] width 450 height 181
click at [600, 141] on div "Hue Orangy Red 67% red 33% orange Intensity Vibrant 0% grey" at bounding box center [764, 230] width 450 height 181
